Goal: Task Accomplishment & Management: Manage account settings

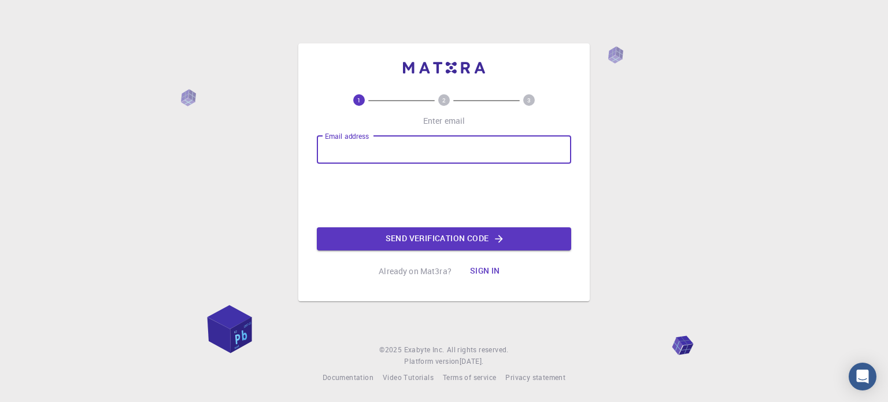
type input "[EMAIL_ADDRESS][DOMAIN_NAME]"
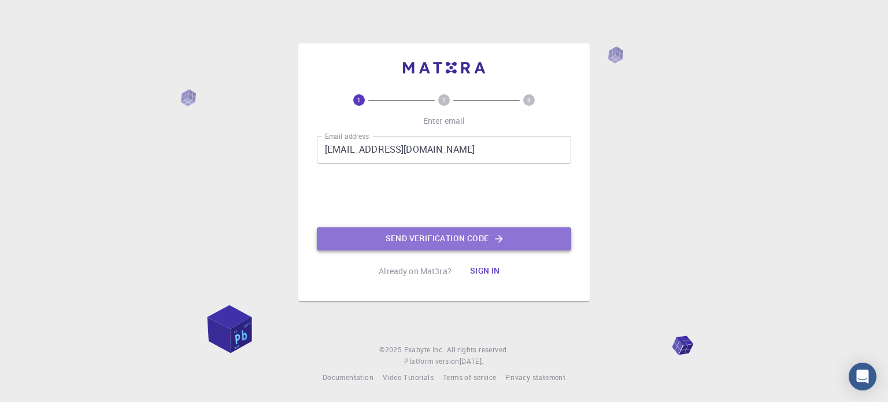
click at [373, 238] on button "Send verification code" at bounding box center [444, 238] width 254 height 23
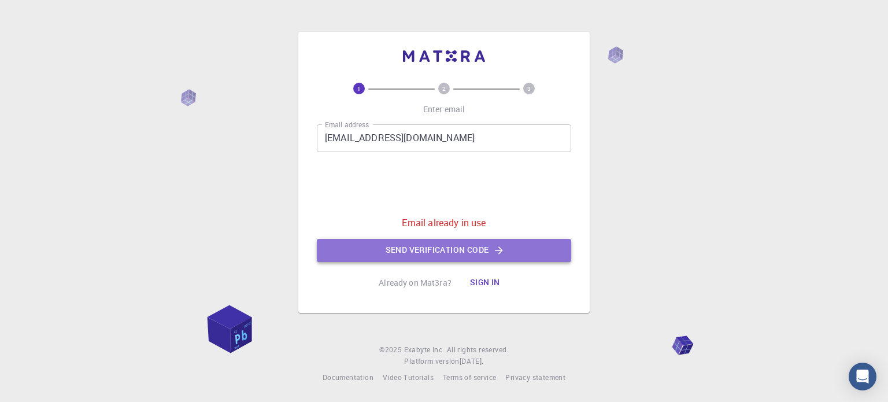
click at [417, 251] on button "Send verification code" at bounding box center [444, 250] width 254 height 23
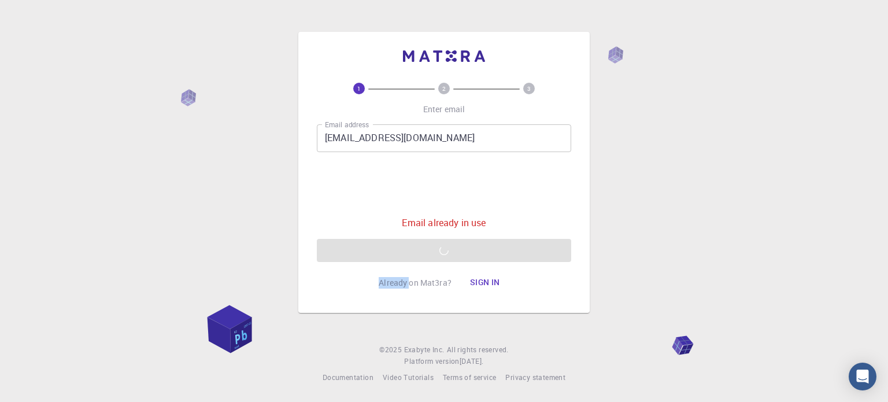
click at [417, 251] on div "Email address [EMAIL_ADDRESS][DOMAIN_NAME] Email address 0cAFcWeA6OqrA9Vl4XL4in…" at bounding box center [444, 193] width 254 height 138
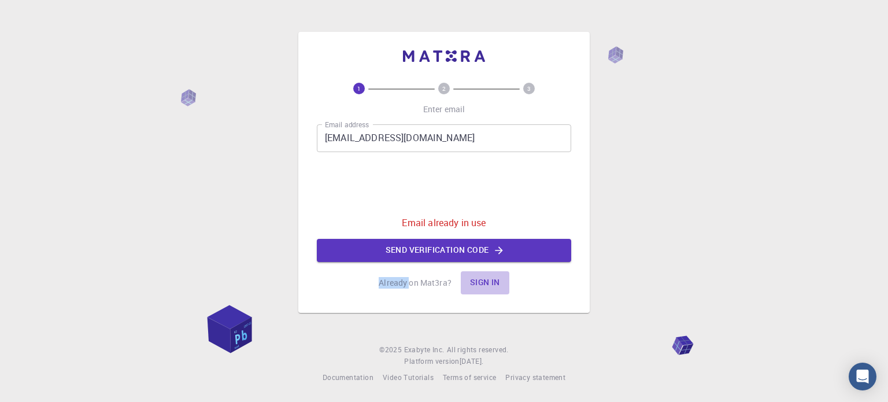
click at [492, 276] on button "Sign in" at bounding box center [485, 282] width 49 height 23
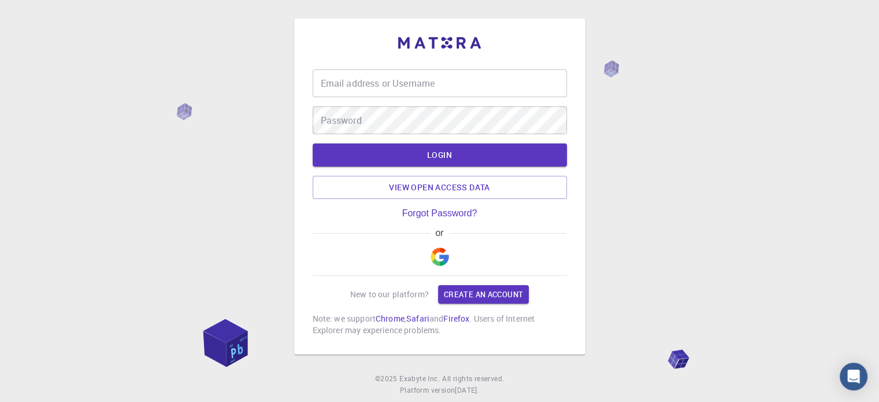
type input "[EMAIL_ADDRESS][DOMAIN_NAME]"
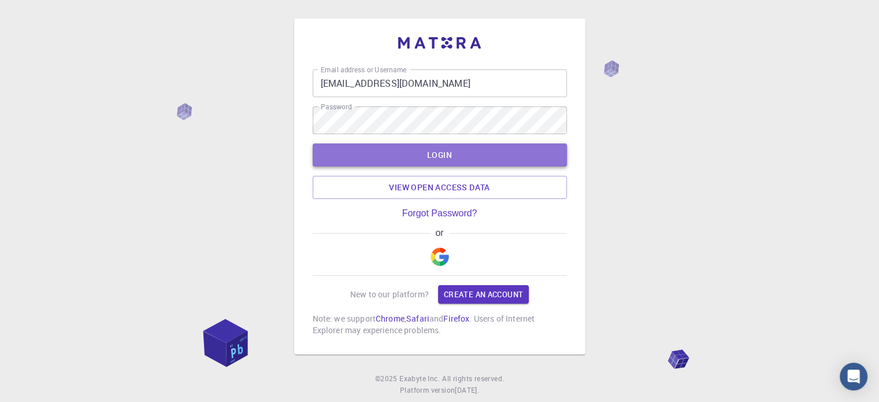
click at [521, 145] on button "LOGIN" at bounding box center [440, 154] width 254 height 23
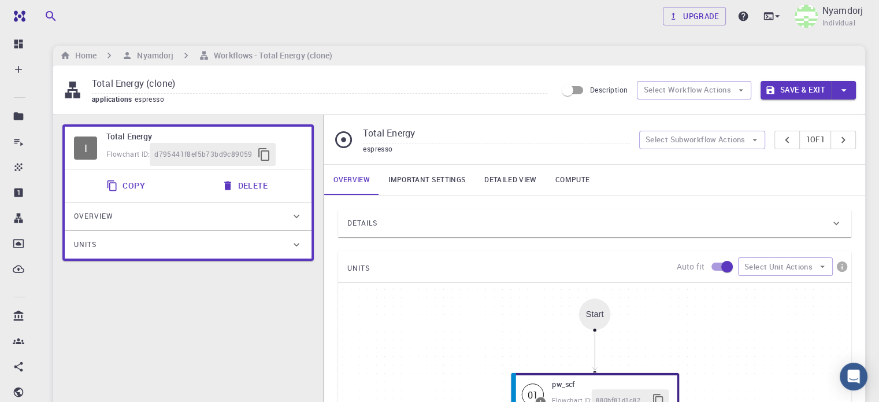
click at [127, 183] on button "Copy" at bounding box center [126, 185] width 55 height 23
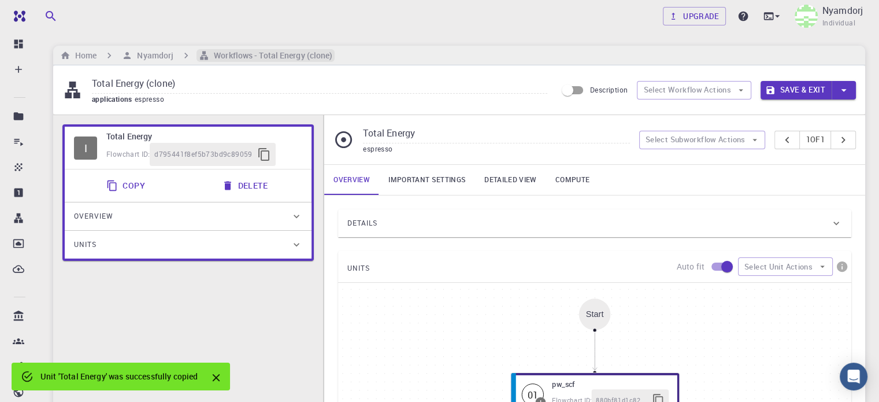
click at [267, 53] on h6 "Workflows - Total Energy (clone)" at bounding box center [270, 55] width 123 height 13
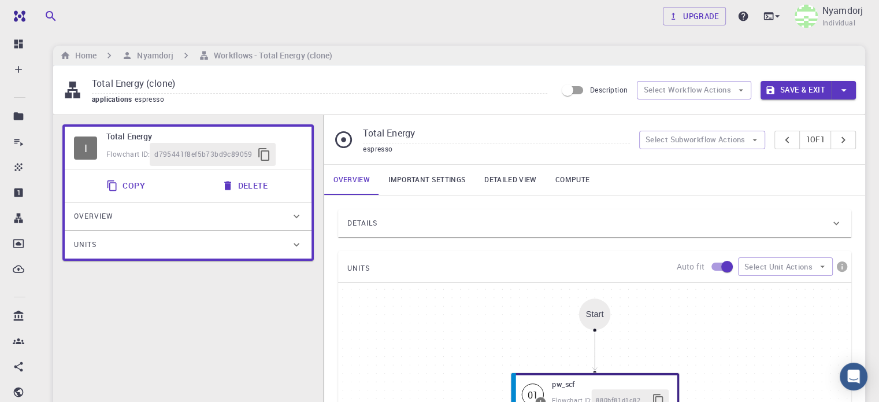
click at [452, 180] on link "Important settings" at bounding box center [427, 180] width 96 height 30
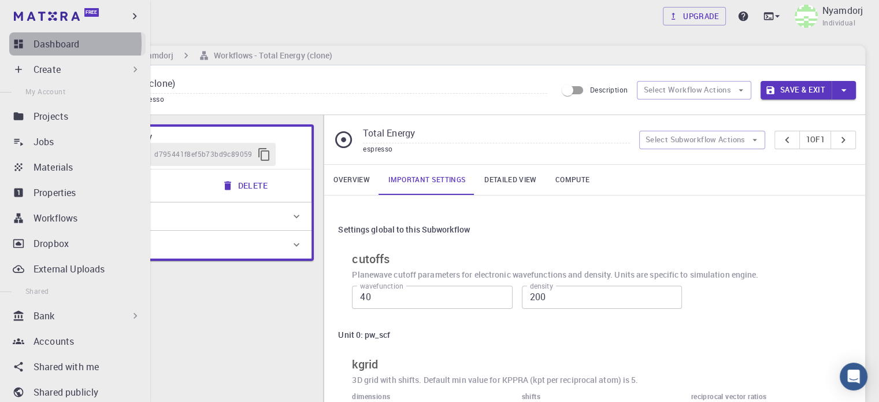
click at [50, 43] on p "Dashboard" at bounding box center [57, 44] width 46 height 14
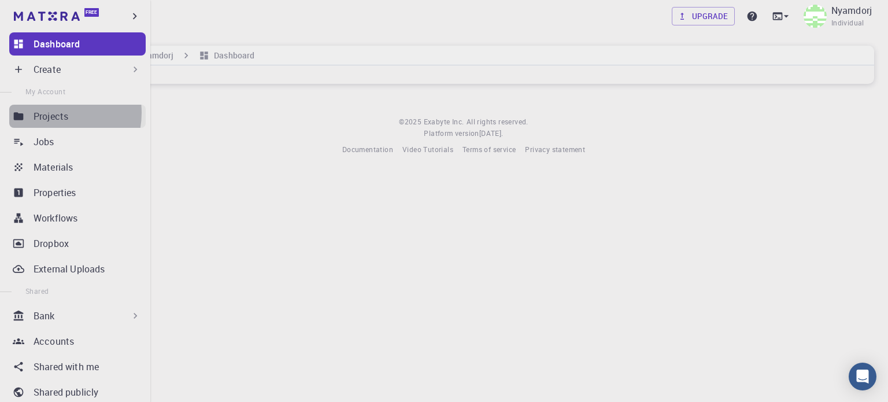
click at [49, 113] on p "Projects" at bounding box center [51, 116] width 35 height 14
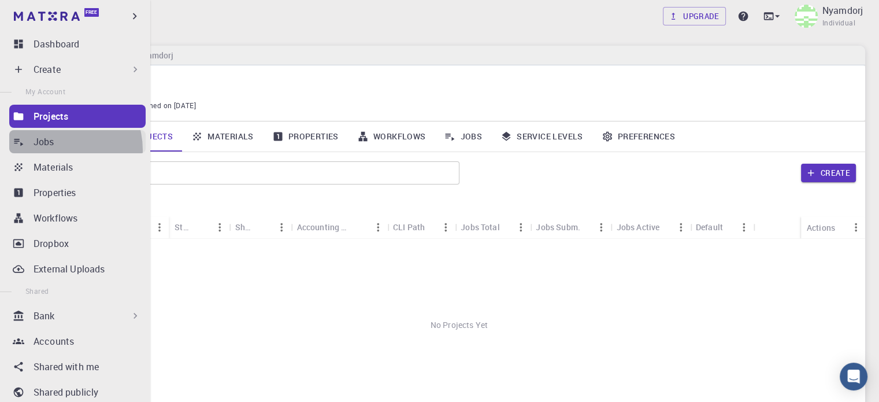
click at [57, 150] on link "Jobs" at bounding box center [77, 141] width 136 height 23
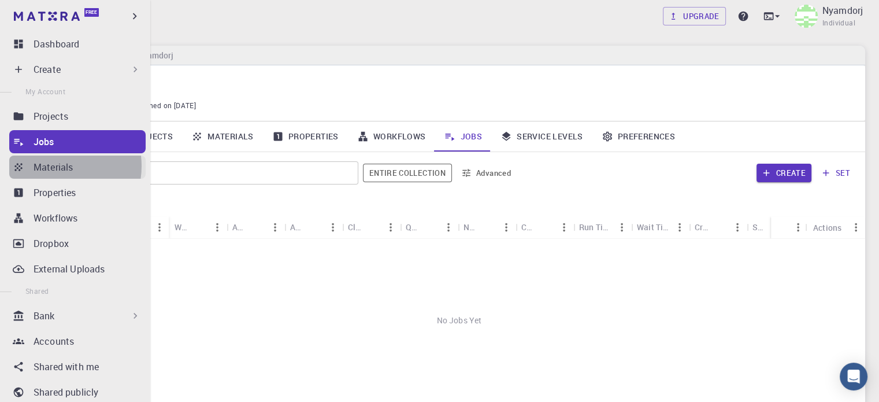
click at [56, 166] on p "Materials" at bounding box center [53, 167] width 39 height 14
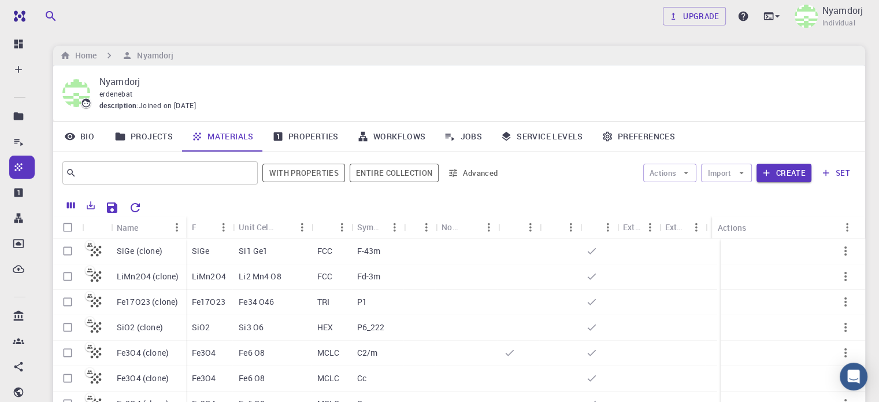
click at [310, 28] on div "Upgrade Nyamdorj Individual" at bounding box center [459, 16] width 840 height 30
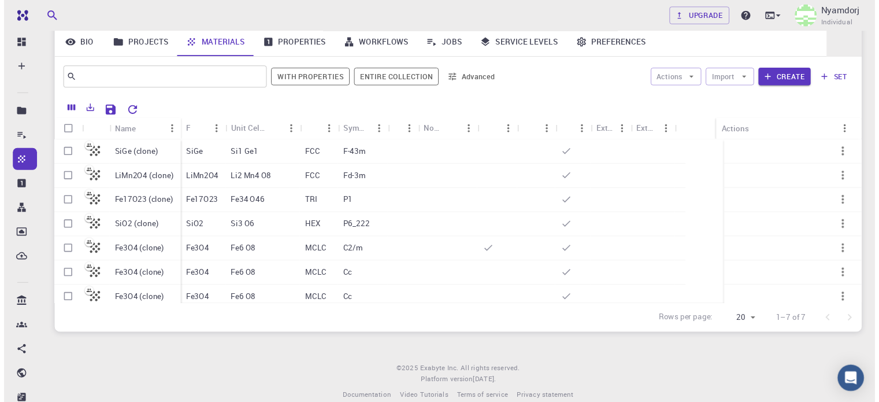
scroll to position [12, 0]
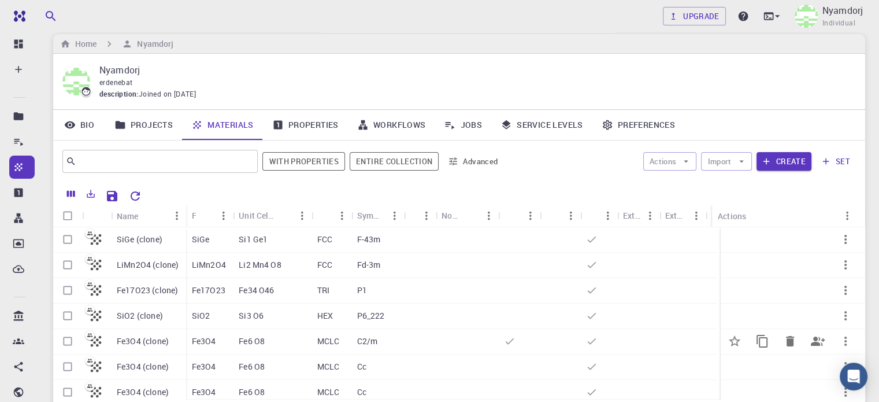
click at [222, 336] on div "Fe3O4" at bounding box center [209, 341] width 47 height 25
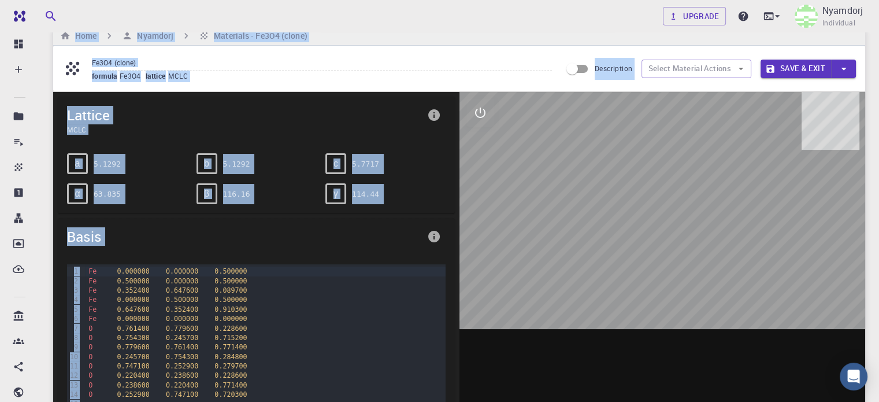
scroll to position [22, 0]
